Goal: Navigation & Orientation: Find specific page/section

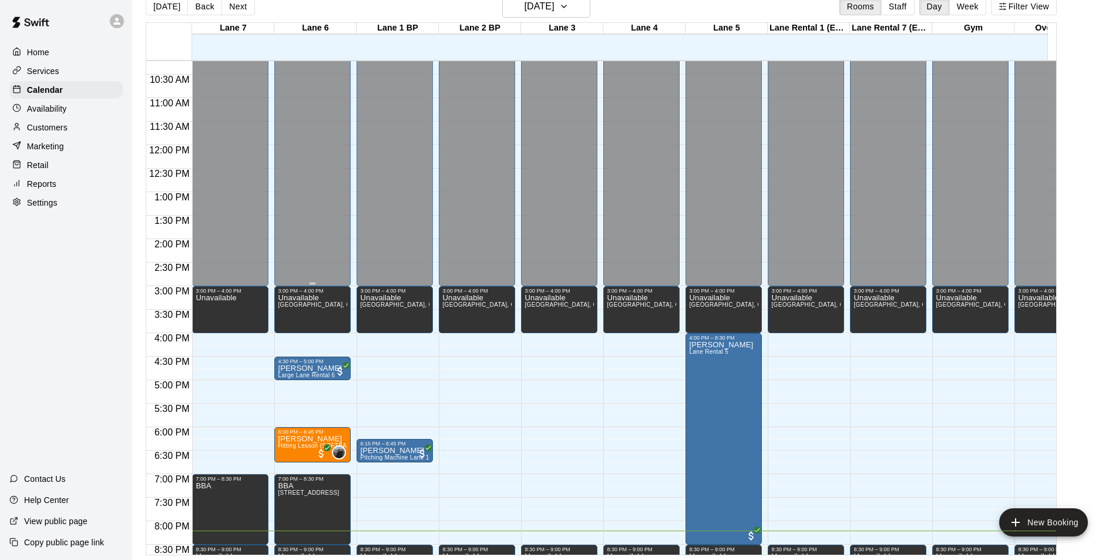
scroll to position [362, 0]
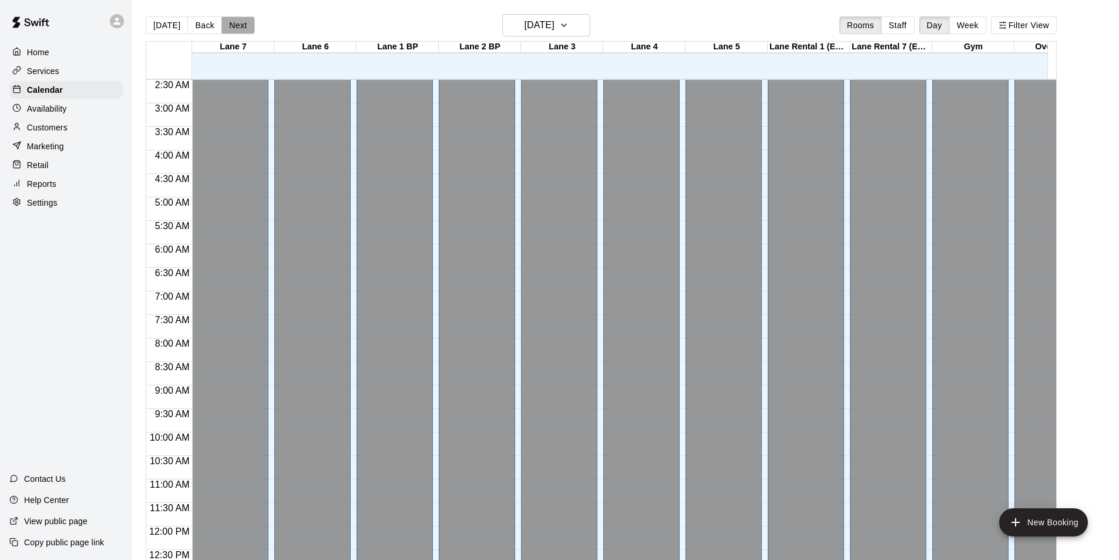
click at [230, 29] on button "Next" at bounding box center [237, 25] width 33 height 18
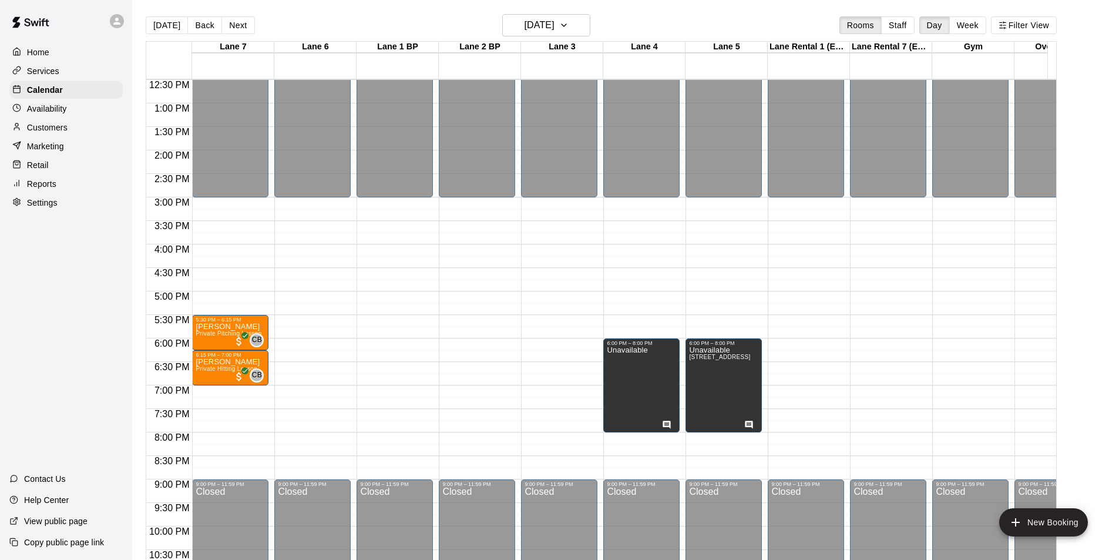
scroll to position [646, 0]
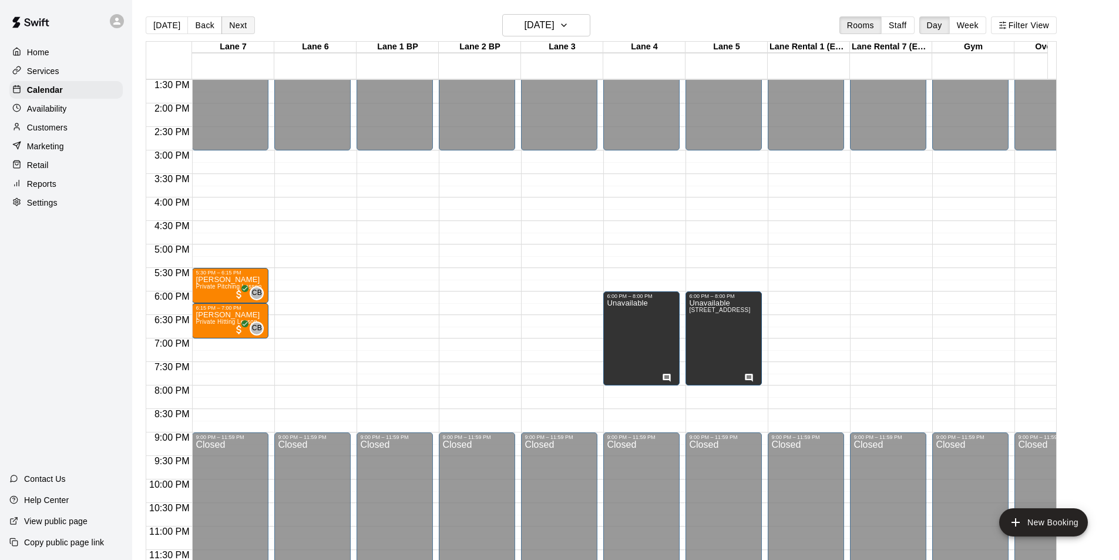
click at [243, 33] on button "Next" at bounding box center [237, 25] width 33 height 18
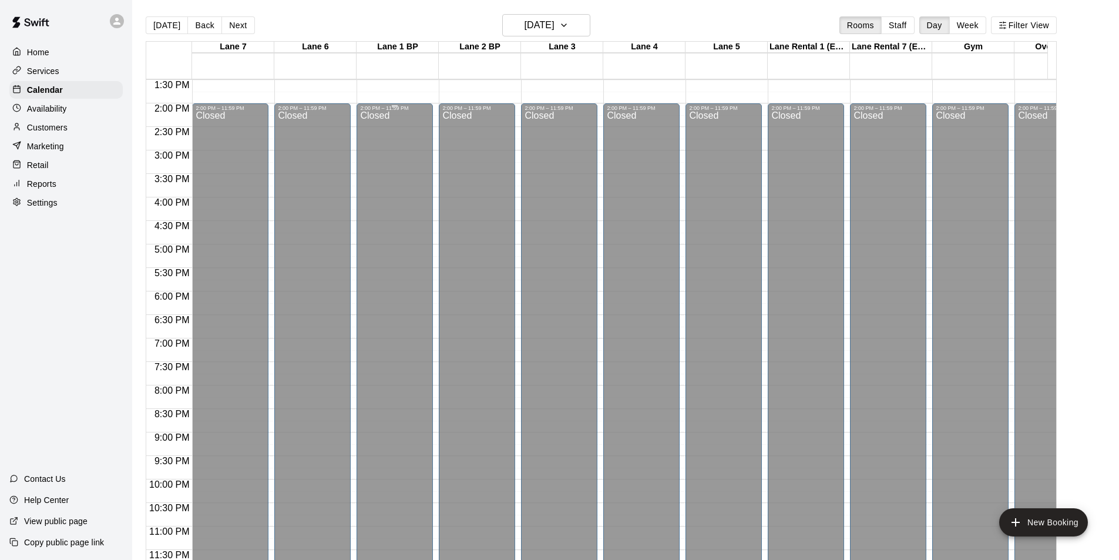
scroll to position [19, 0]
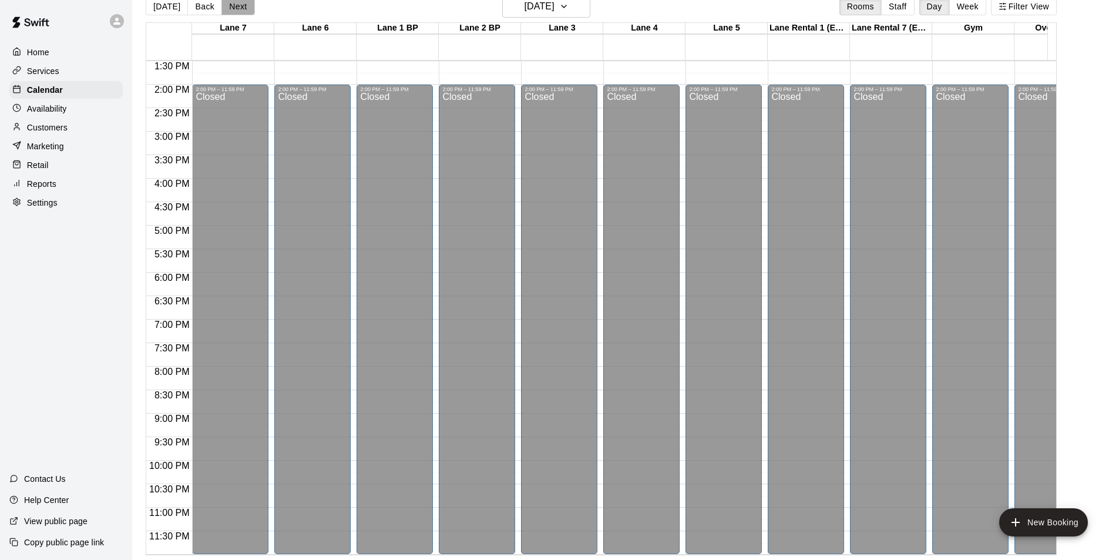
click at [238, 8] on button "Next" at bounding box center [237, 7] width 33 height 18
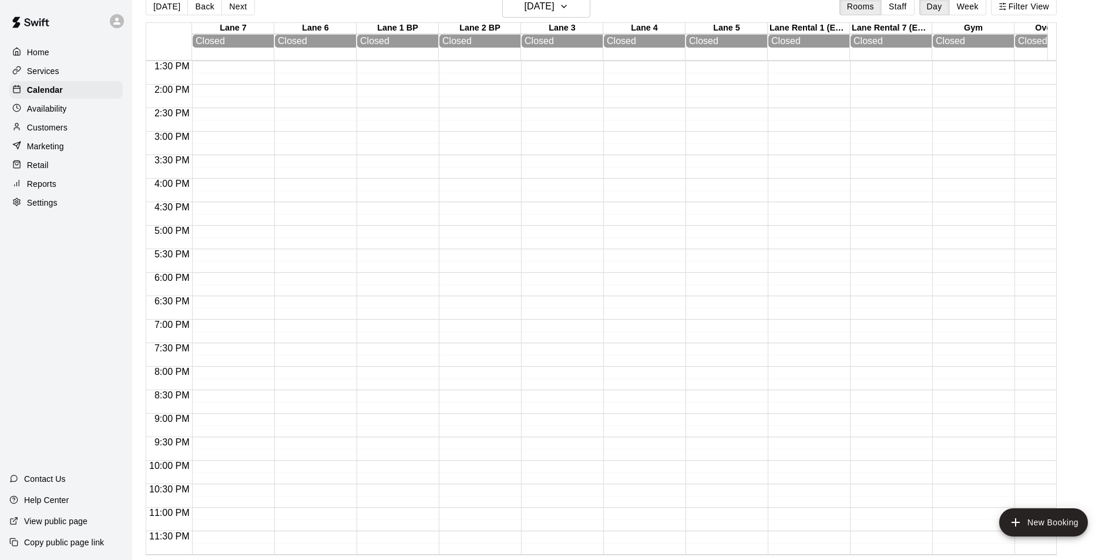
scroll to position [528, 0]
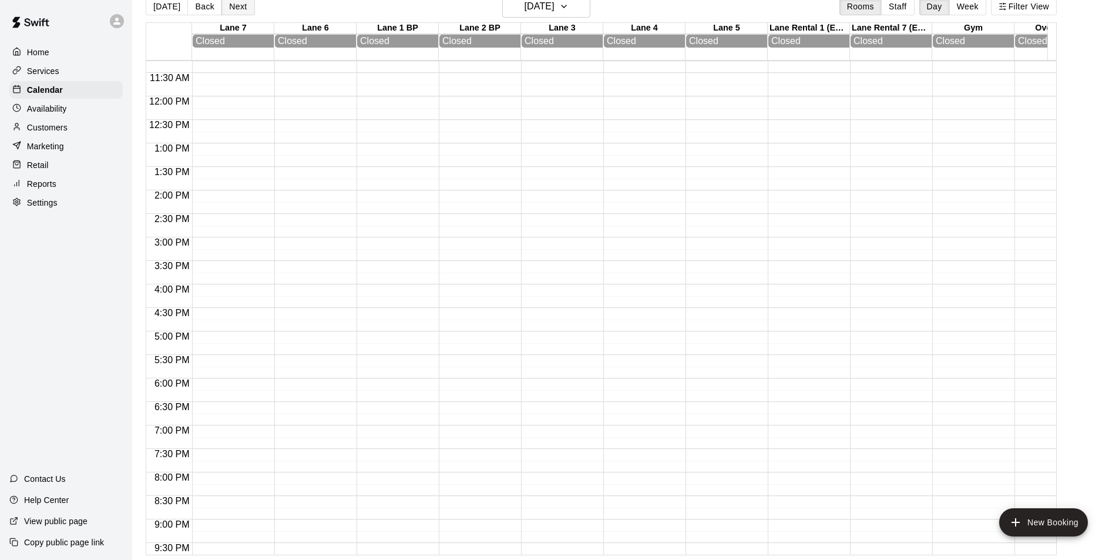
click at [224, 1] on button "Next" at bounding box center [237, 7] width 33 height 18
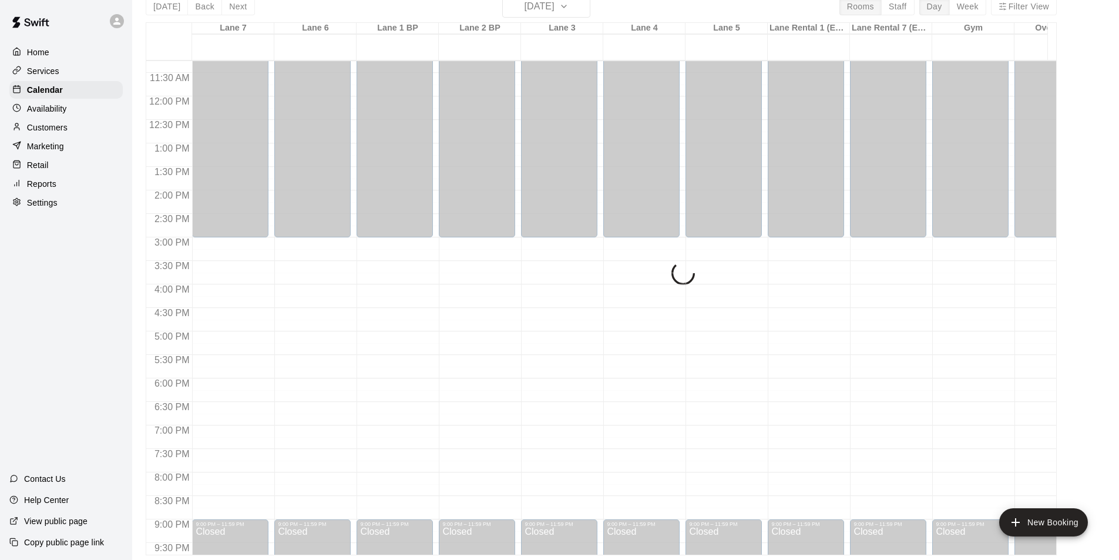
scroll to position [646, 0]
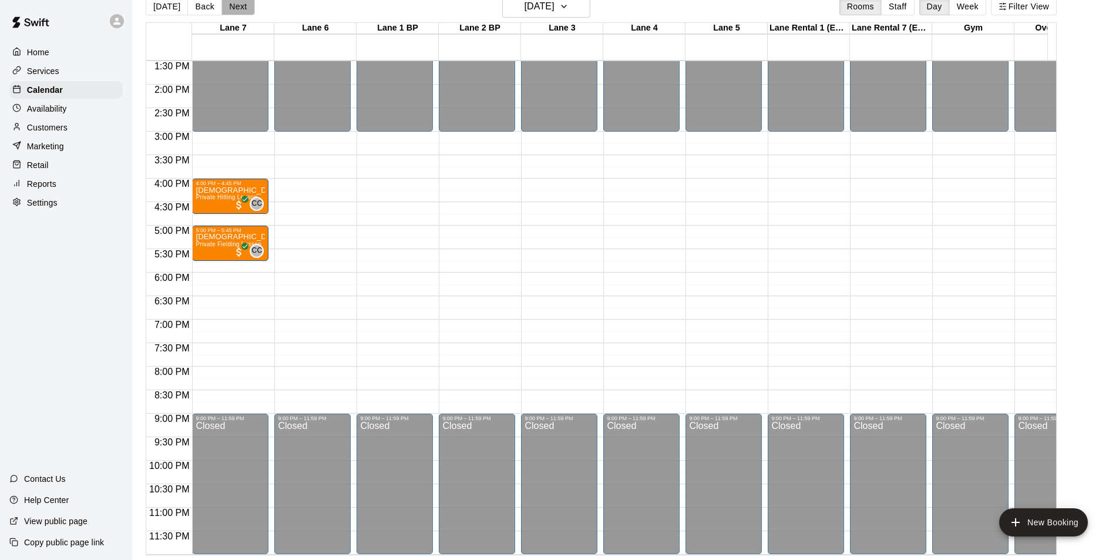
drag, startPoint x: 237, startPoint y: 11, endPoint x: 237, endPoint y: -1, distance: 11.2
click at [237, 0] on html "Home Services Calendar Availability Customers Marketing Retail Reports Settings…" at bounding box center [559, 270] width 1119 height 578
click at [234, 9] on button "Next" at bounding box center [237, 7] width 33 height 18
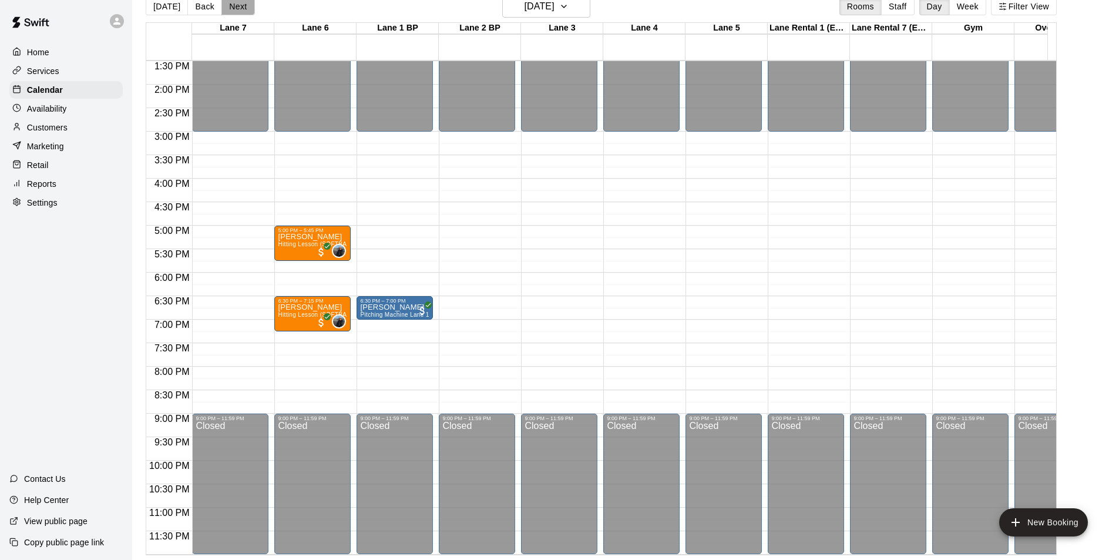
click at [234, 8] on button "Next" at bounding box center [237, 7] width 33 height 18
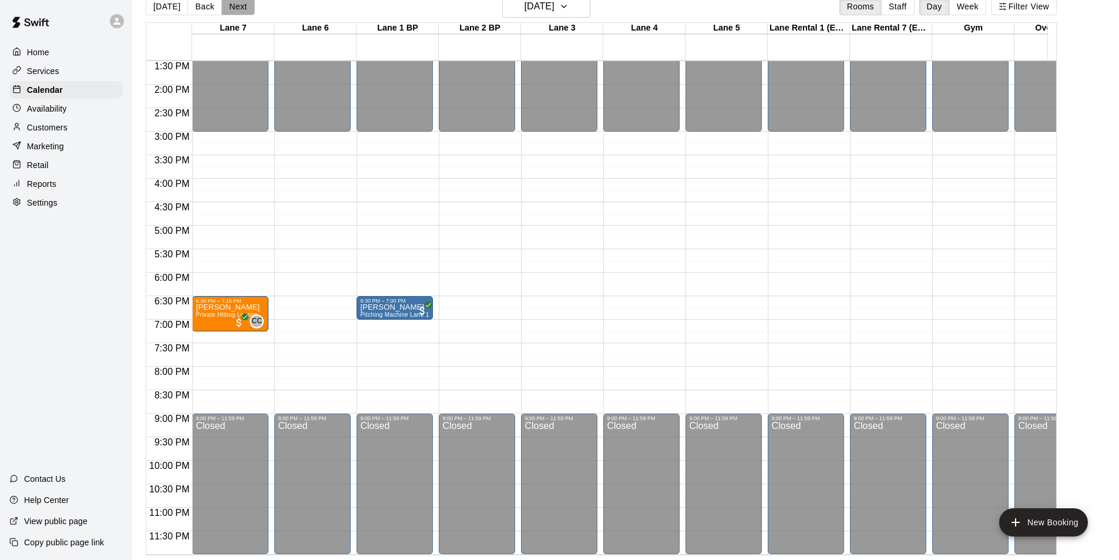
click at [234, 8] on button "Next" at bounding box center [237, 7] width 33 height 18
click at [228, 13] on button "Next" at bounding box center [237, 7] width 33 height 18
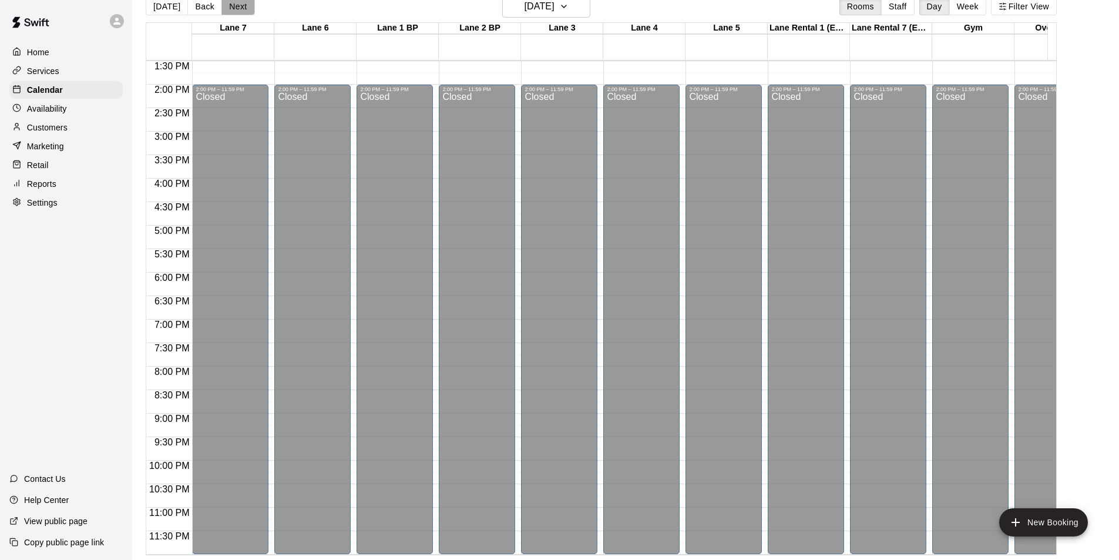
click at [228, 13] on button "Next" at bounding box center [237, 7] width 33 height 18
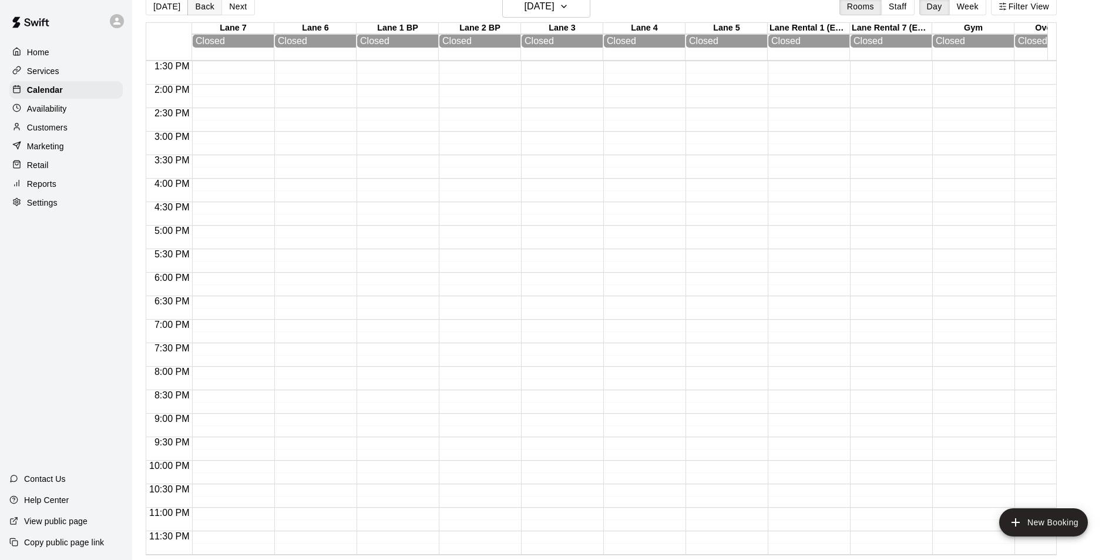
click at [204, 11] on button "Back" at bounding box center [204, 7] width 35 height 18
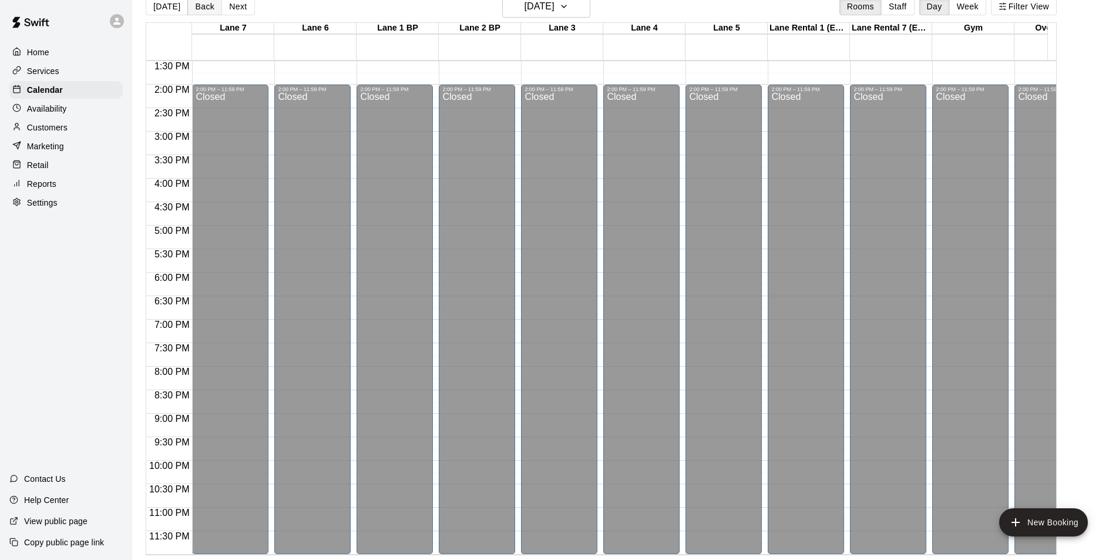
click at [204, 11] on button "Back" at bounding box center [204, 7] width 35 height 18
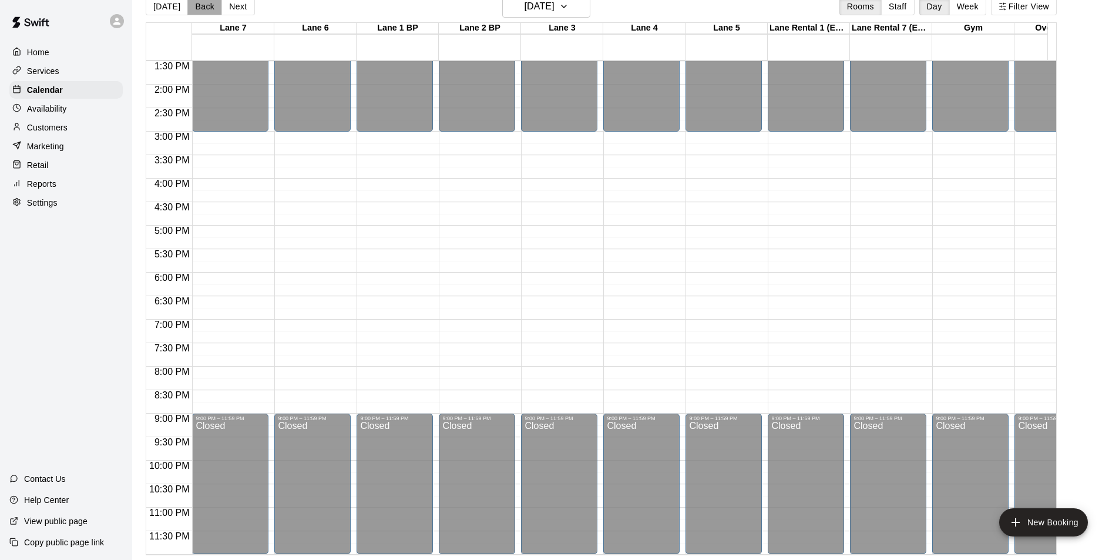
click at [204, 11] on button "Back" at bounding box center [204, 7] width 35 height 18
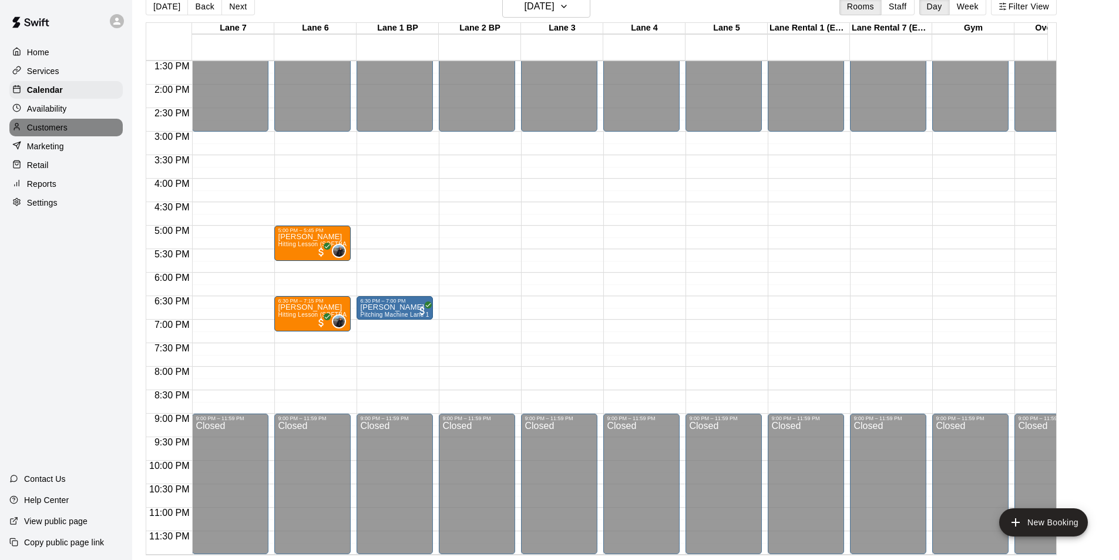
click at [59, 133] on p "Customers" at bounding box center [47, 128] width 41 height 12
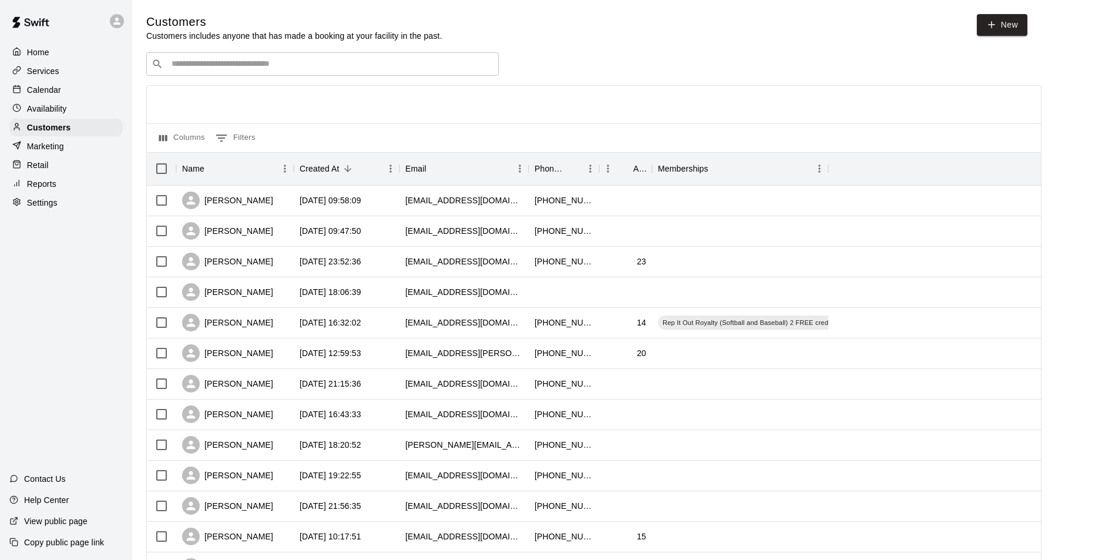
click at [52, 87] on p "Calendar" at bounding box center [44, 90] width 34 height 12
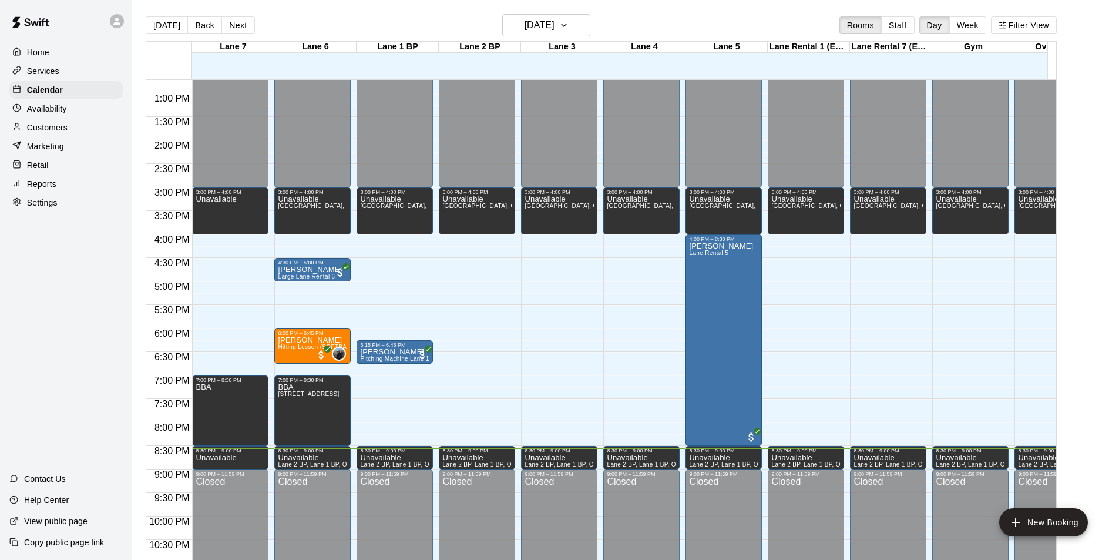
scroll to position [646, 0]
